Goal: Task Accomplishment & Management: Use online tool/utility

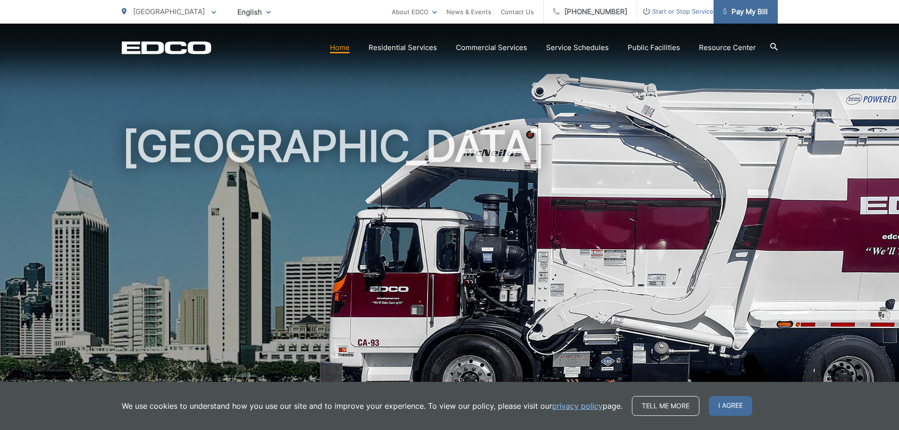
click at [747, 15] on span "Pay My Bill" at bounding box center [745, 11] width 45 height 11
